Goal: Transaction & Acquisition: Subscribe to service/newsletter

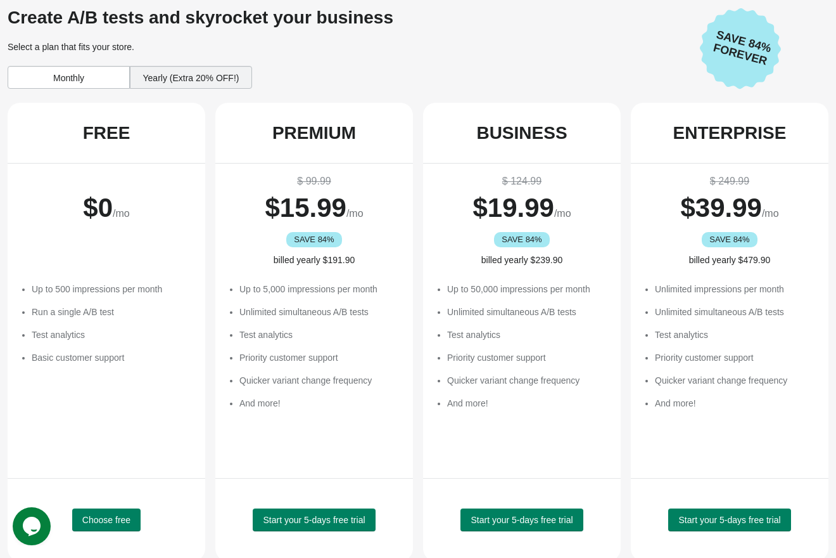
click at [73, 79] on div "Monthly" at bounding box center [69, 77] width 122 height 23
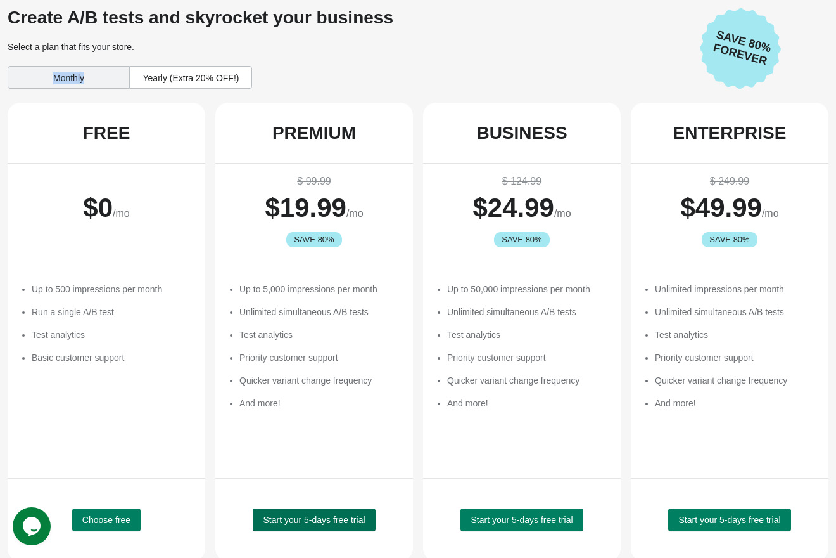
click at [293, 515] on span "Start your 5-days free trial" at bounding box center [314, 520] width 102 height 10
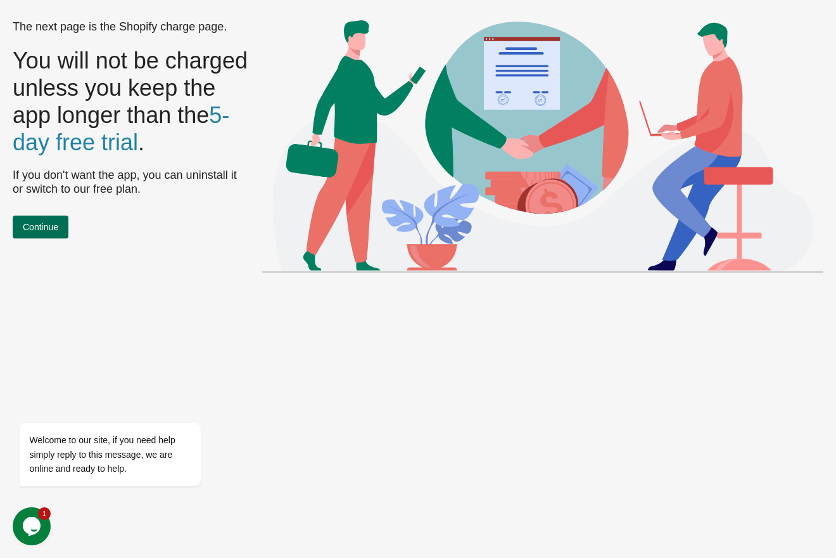
click at [42, 227] on span "Continue" at bounding box center [40, 227] width 35 height 10
